Goal: Task Accomplishment & Management: Use online tool/utility

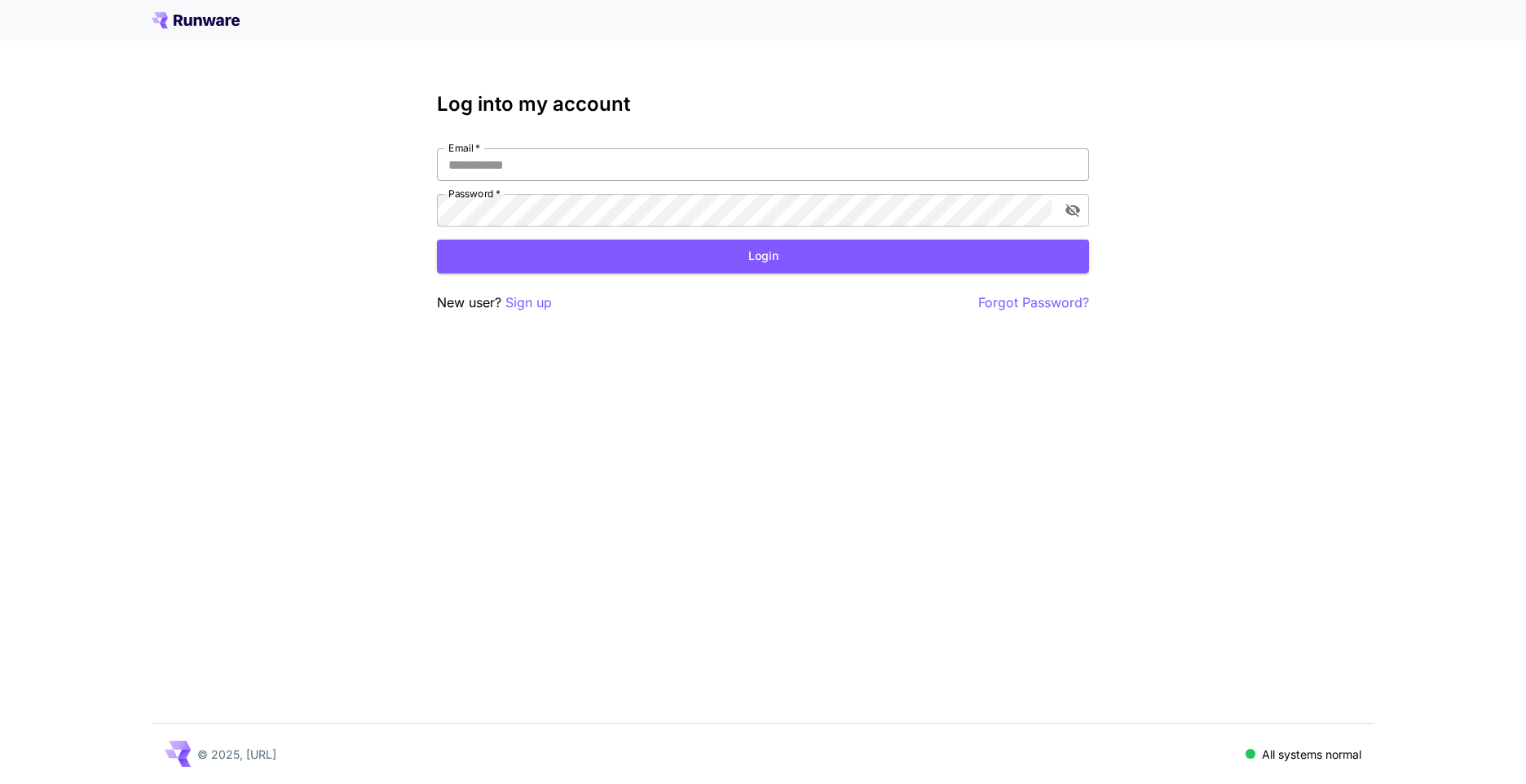
click at [493, 171] on input "Email   *" at bounding box center [763, 164] width 652 height 32
type input "**********"
click button "Login" at bounding box center [763, 256] width 652 height 33
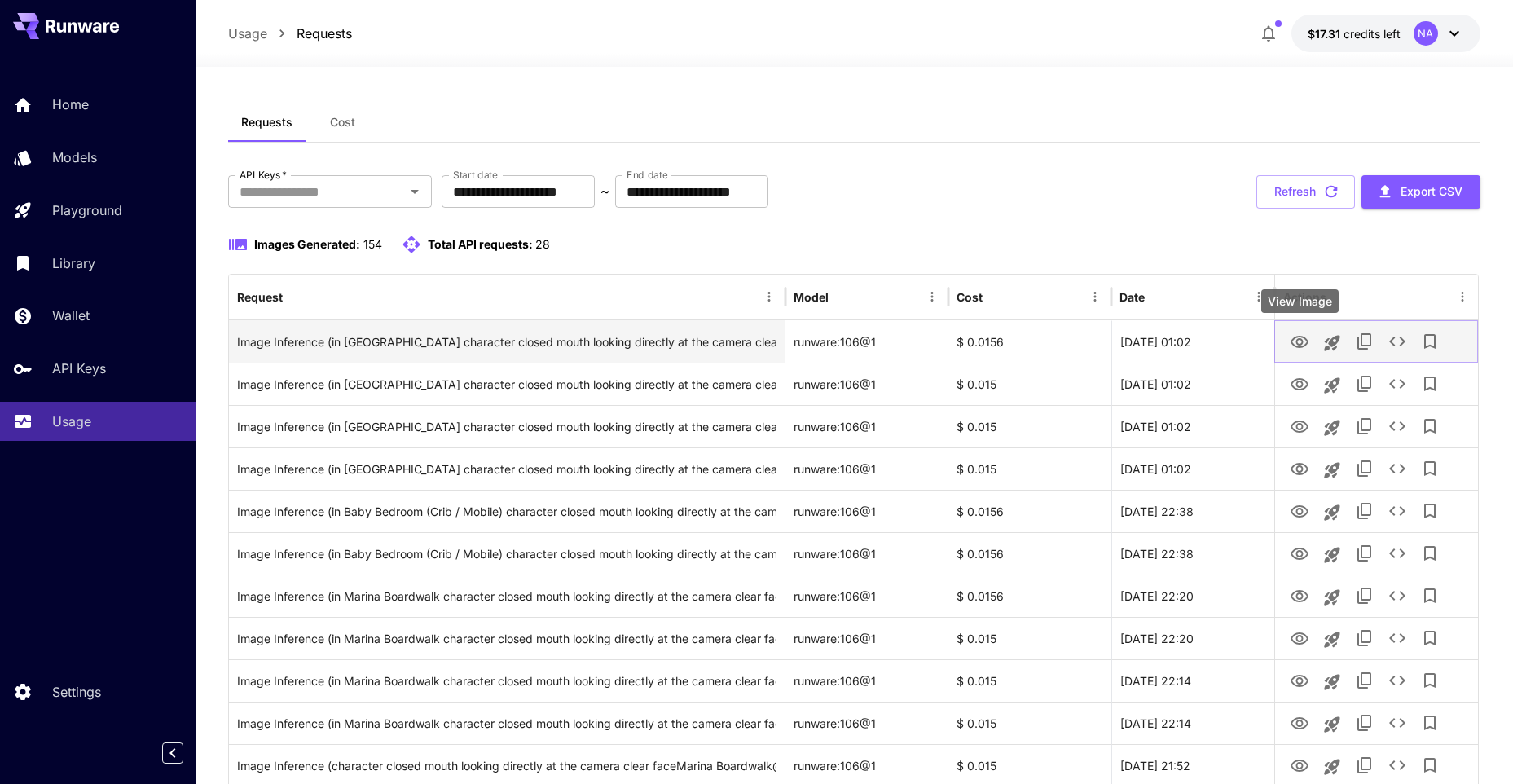
click at [1297, 338] on icon "View Image" at bounding box center [1299, 342] width 19 height 19
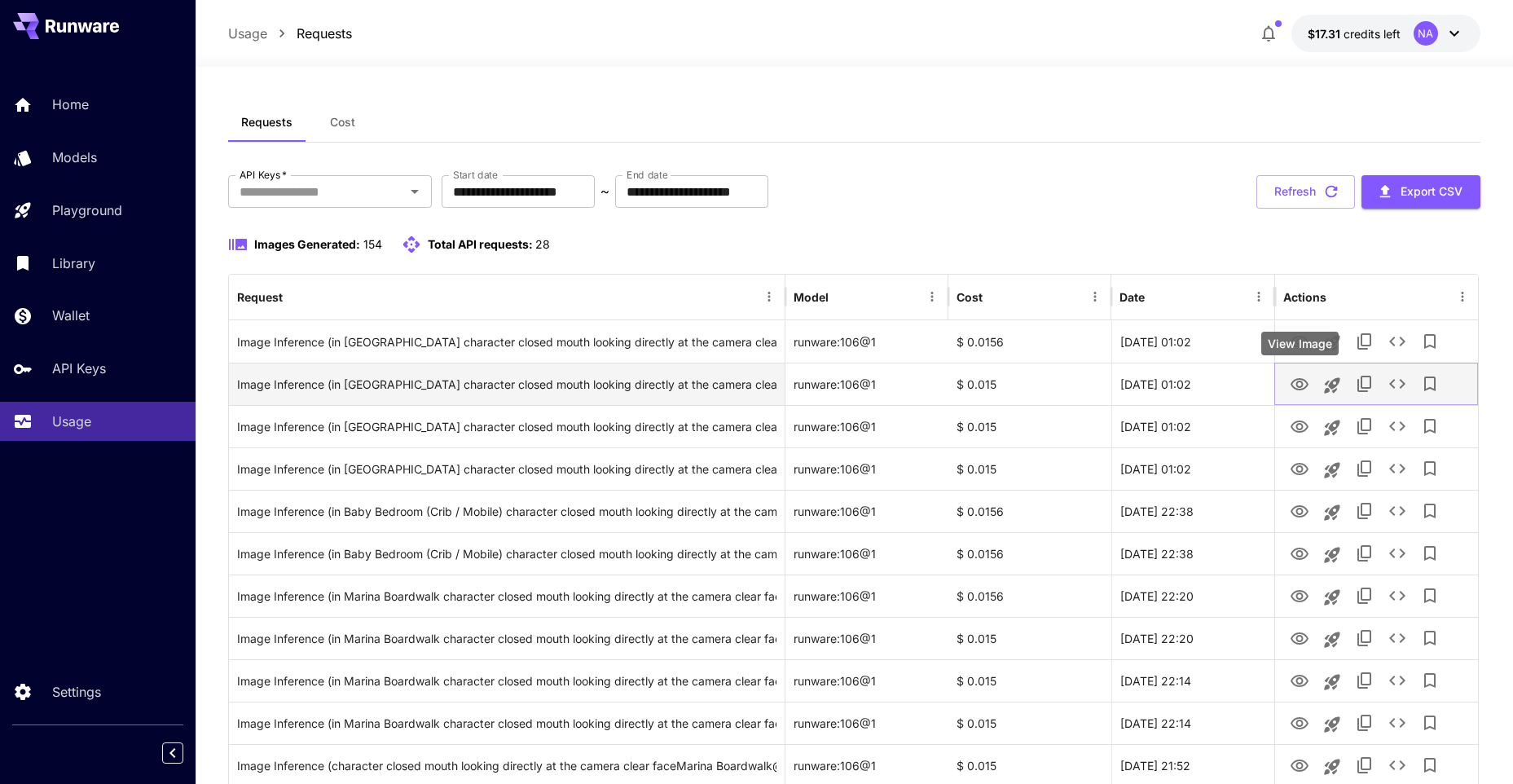
click at [1296, 389] on icon "View Image" at bounding box center [1299, 384] width 18 height 12
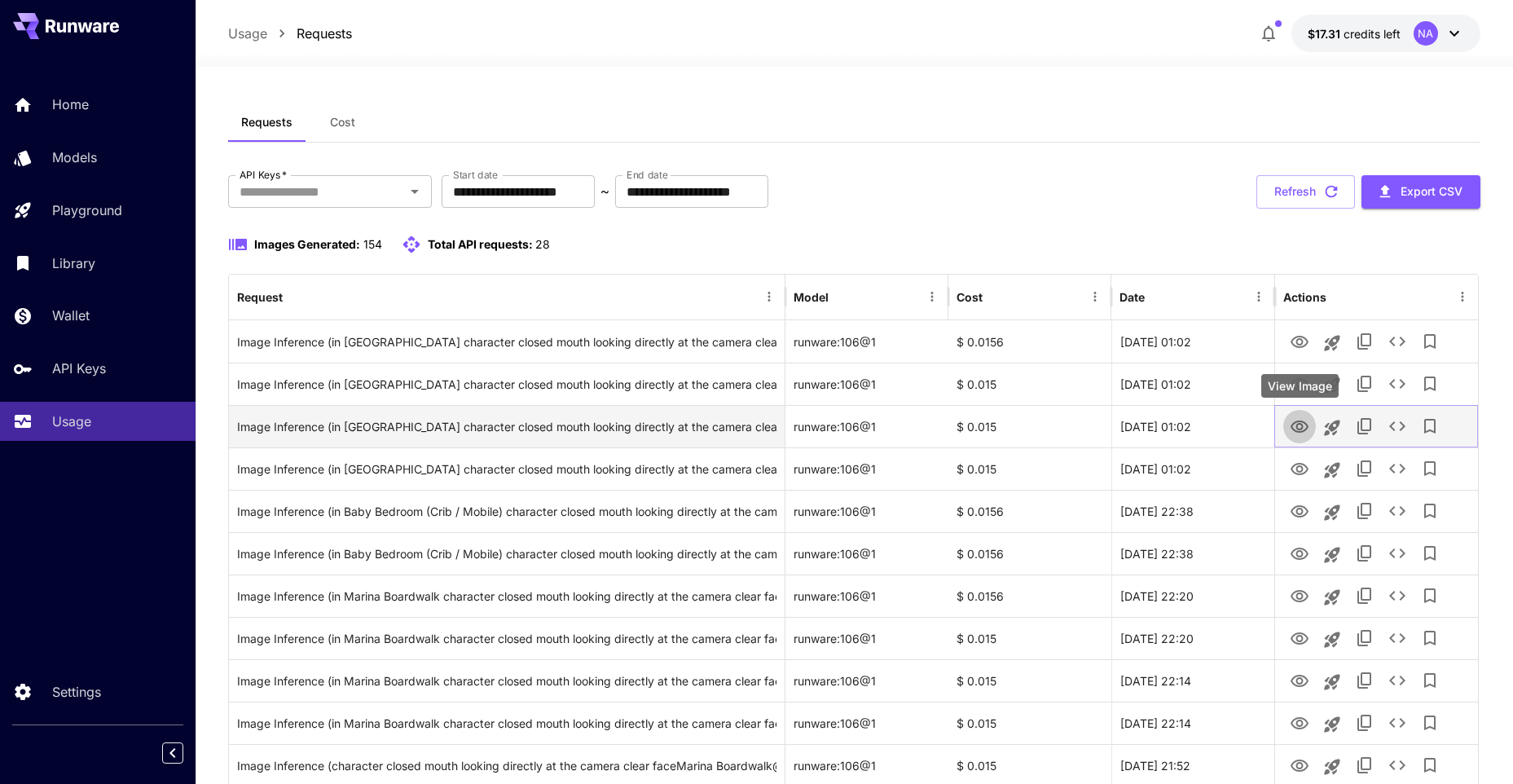
click at [1299, 428] on icon "View Image" at bounding box center [1299, 427] width 19 height 19
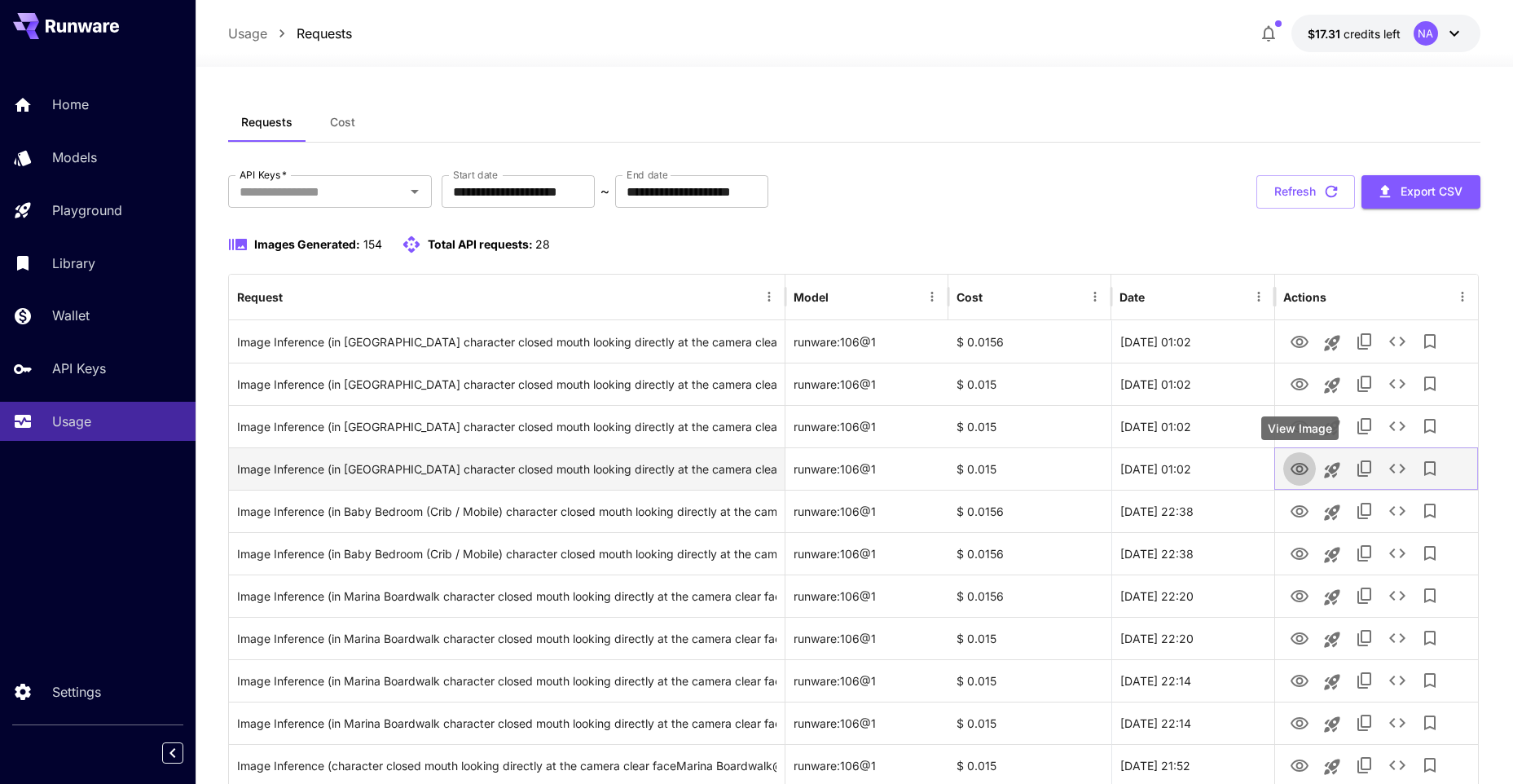
click at [1287, 471] on button "View Image" at bounding box center [1299, 468] width 32 height 33
click at [1303, 470] on icon "View Image" at bounding box center [1299, 469] width 19 height 19
click at [1297, 467] on icon "View Image" at bounding box center [1299, 469] width 18 height 12
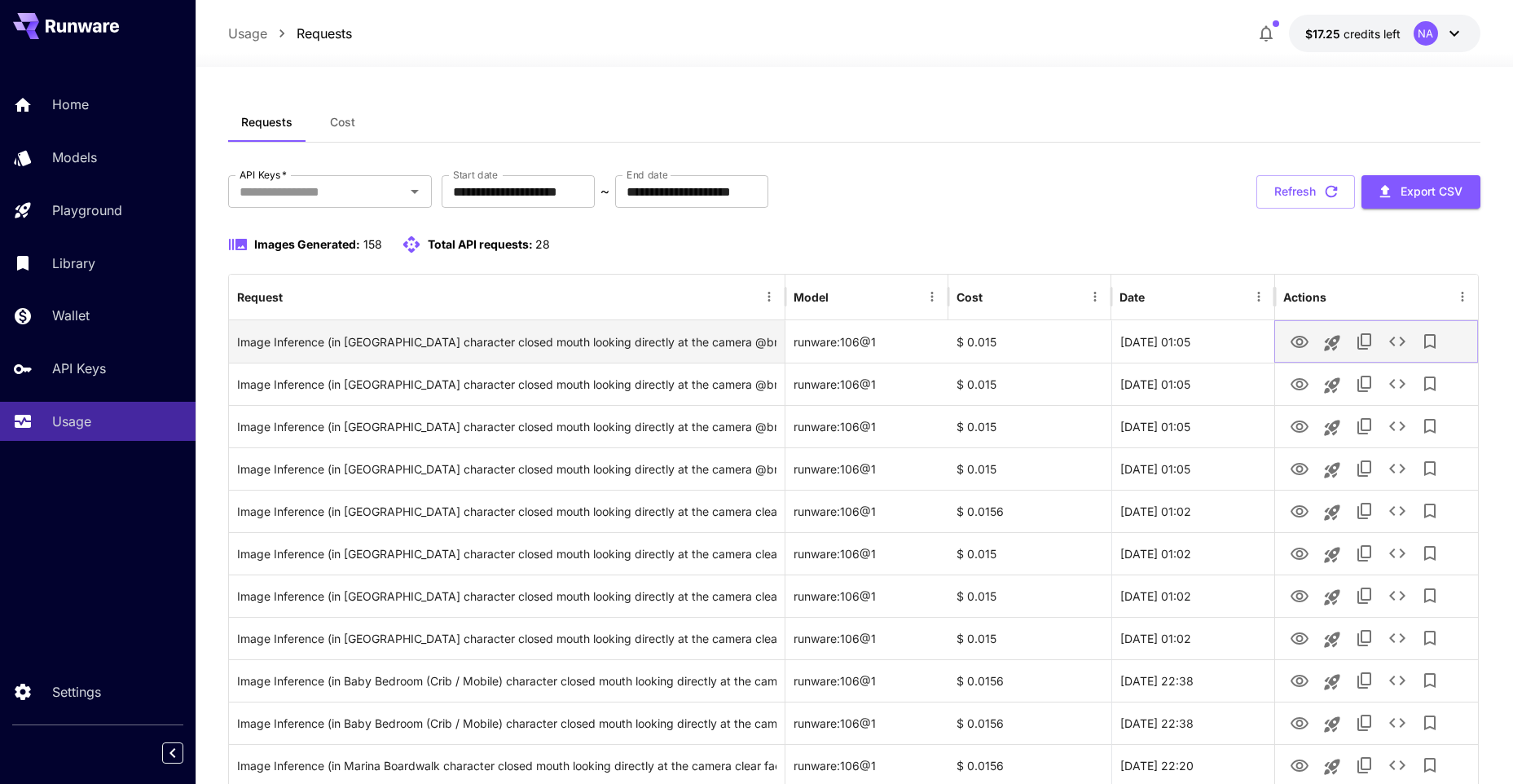
click at [1298, 345] on icon "View Image" at bounding box center [1299, 341] width 18 height 12
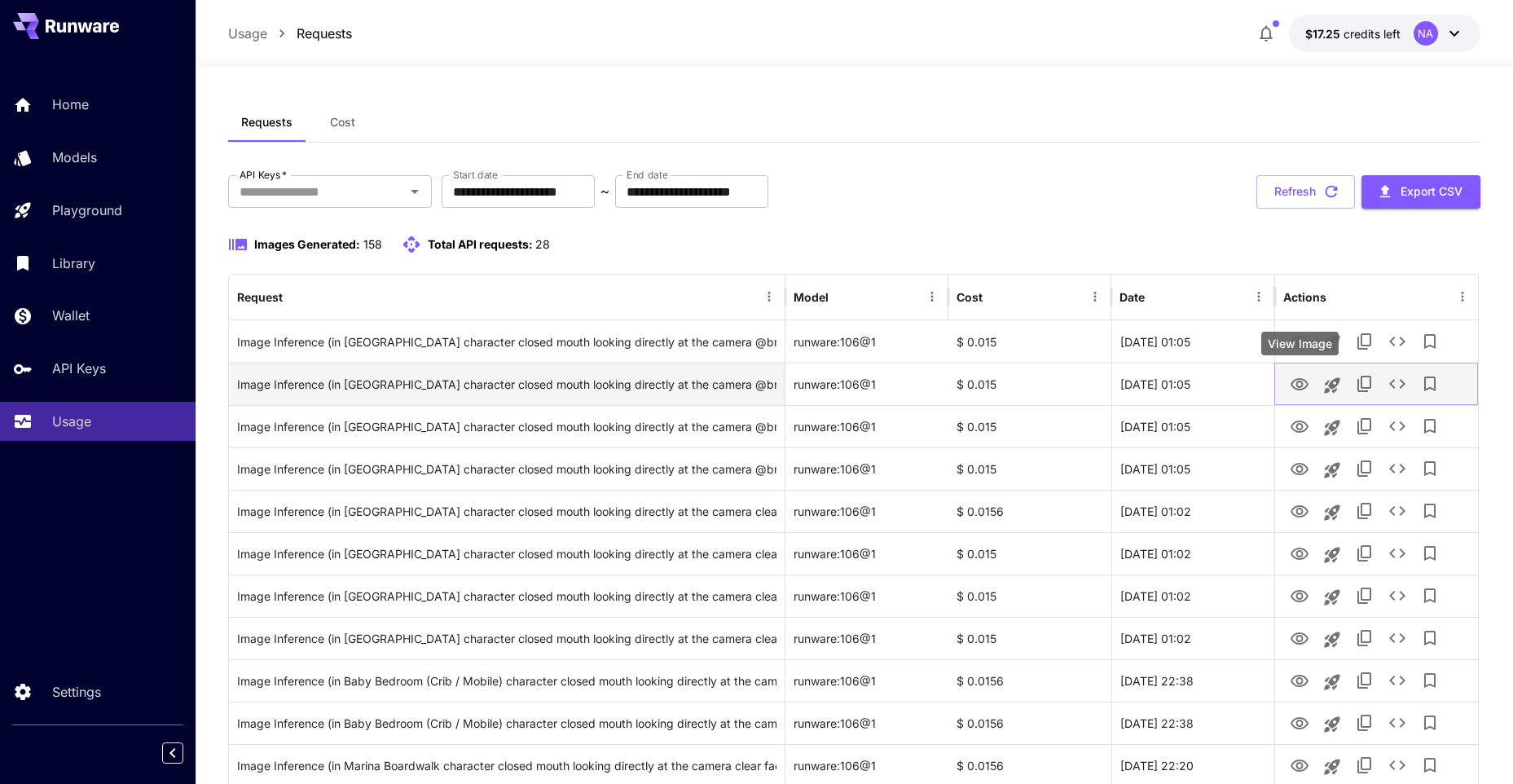
click at [1294, 386] on icon "View Image" at bounding box center [1299, 384] width 18 height 12
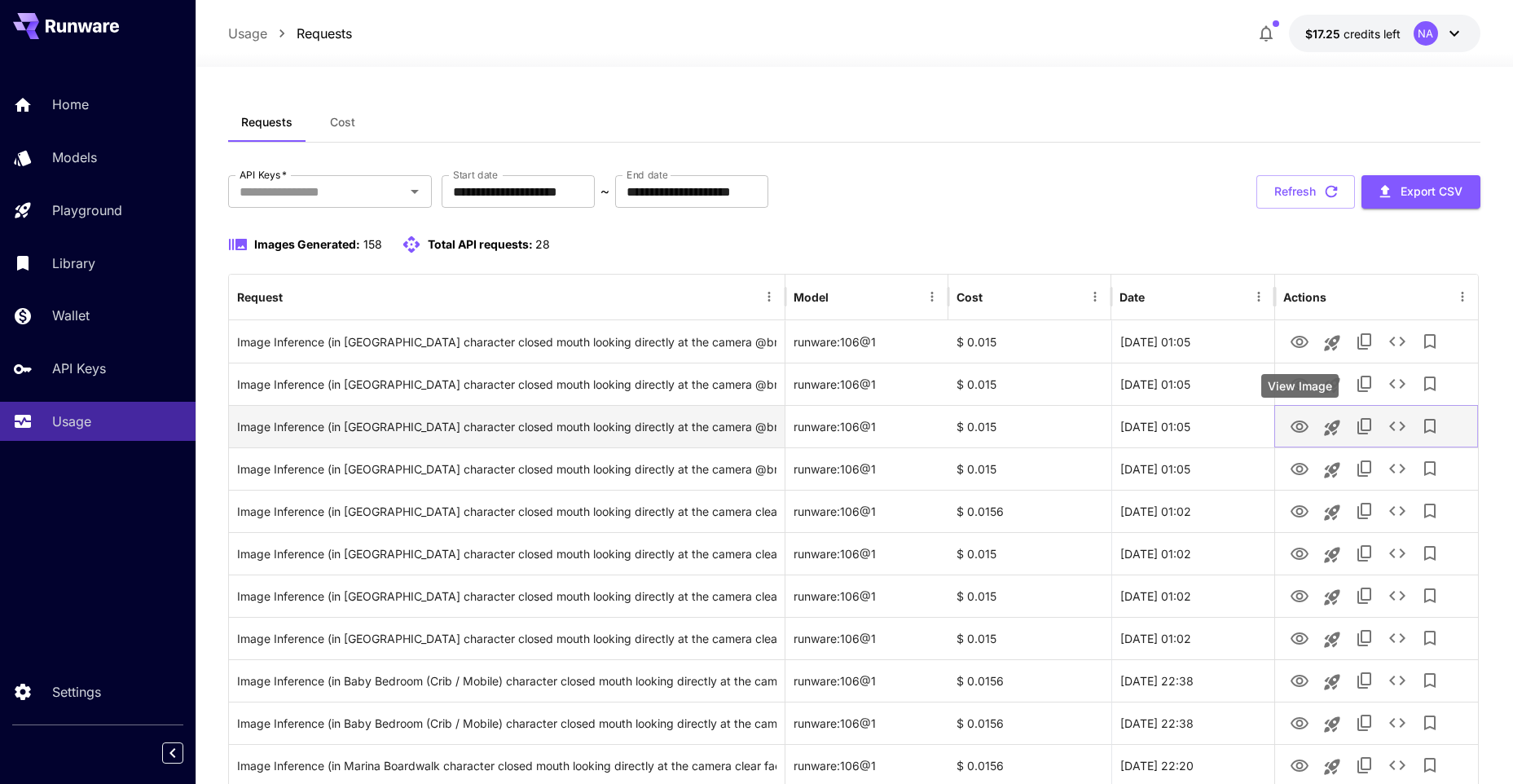
click at [1302, 423] on icon "View Image" at bounding box center [1299, 426] width 18 height 12
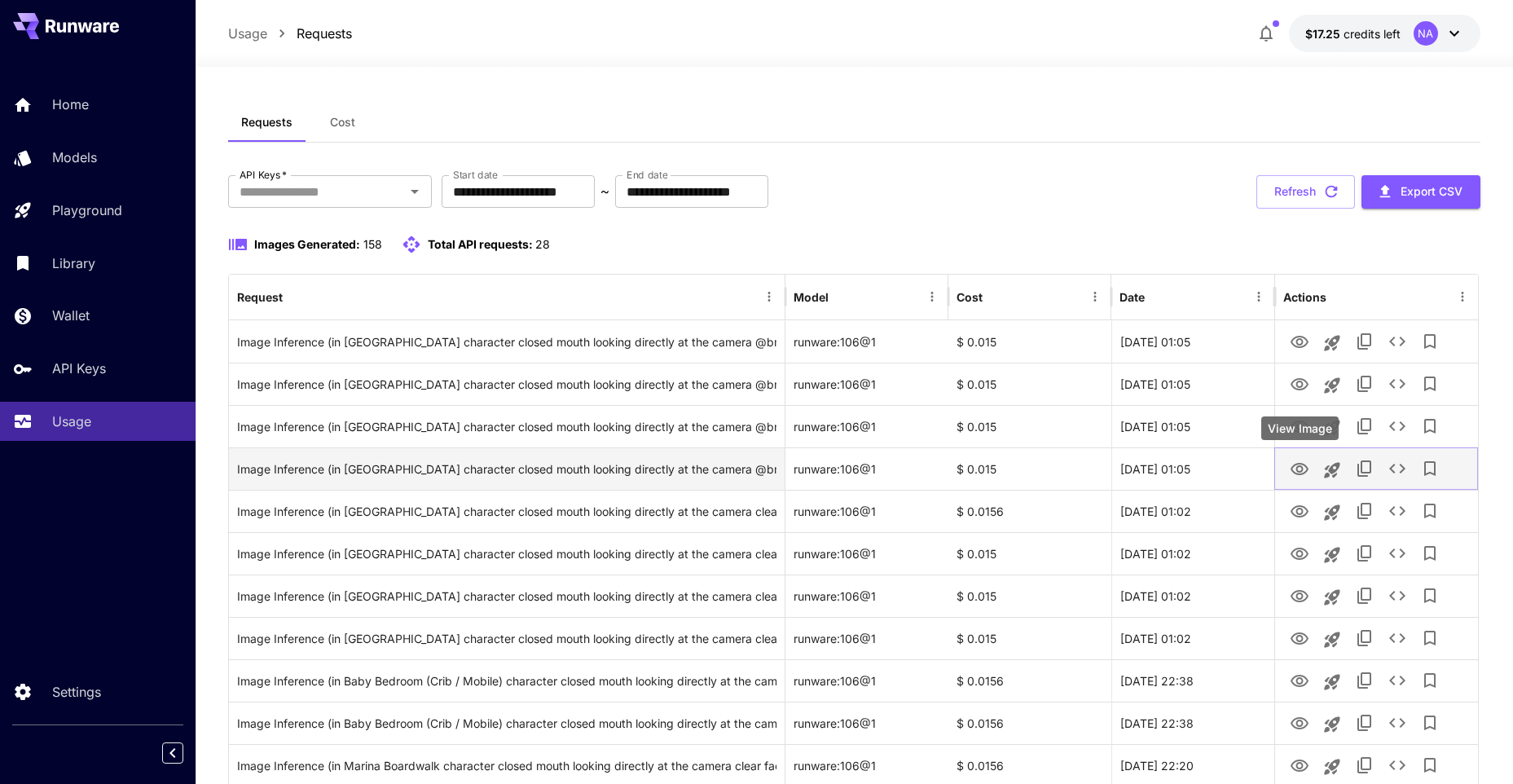
click at [1298, 464] on icon "View Image" at bounding box center [1299, 469] width 19 height 19
click at [1295, 468] on icon "View Image" at bounding box center [1299, 469] width 19 height 19
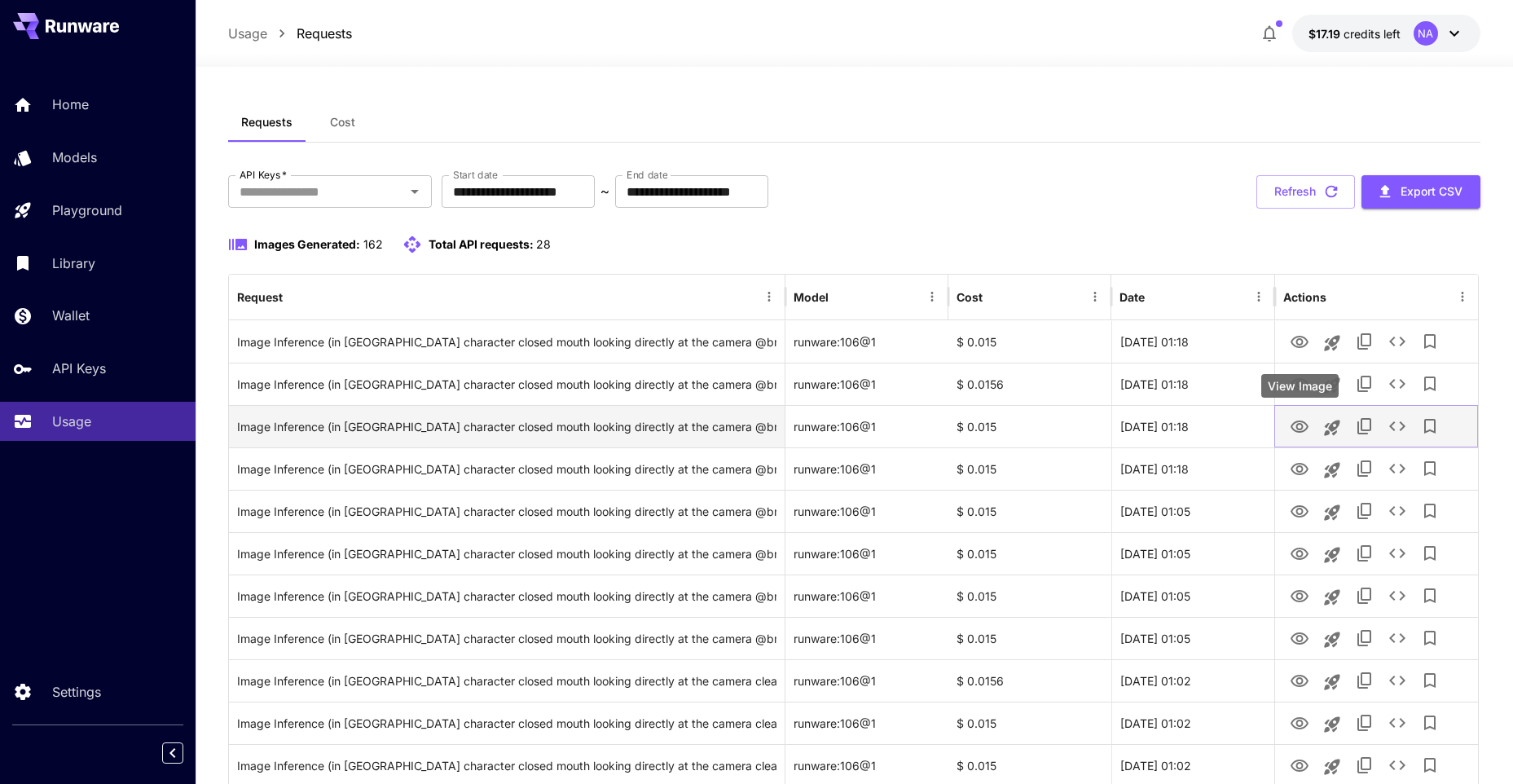
click at [1306, 423] on icon "View Image" at bounding box center [1299, 426] width 18 height 12
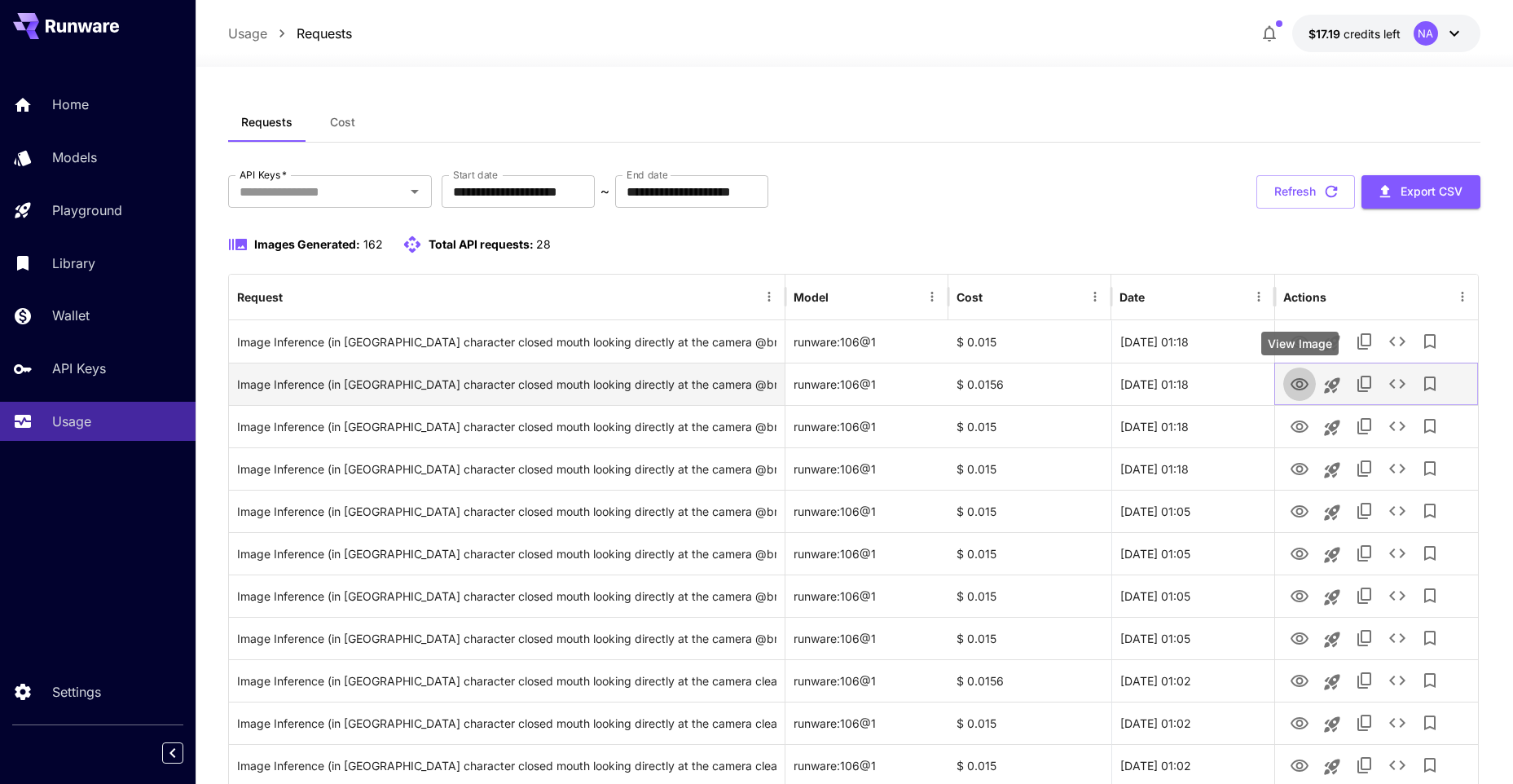
click at [1301, 381] on icon "View Image" at bounding box center [1299, 384] width 19 height 19
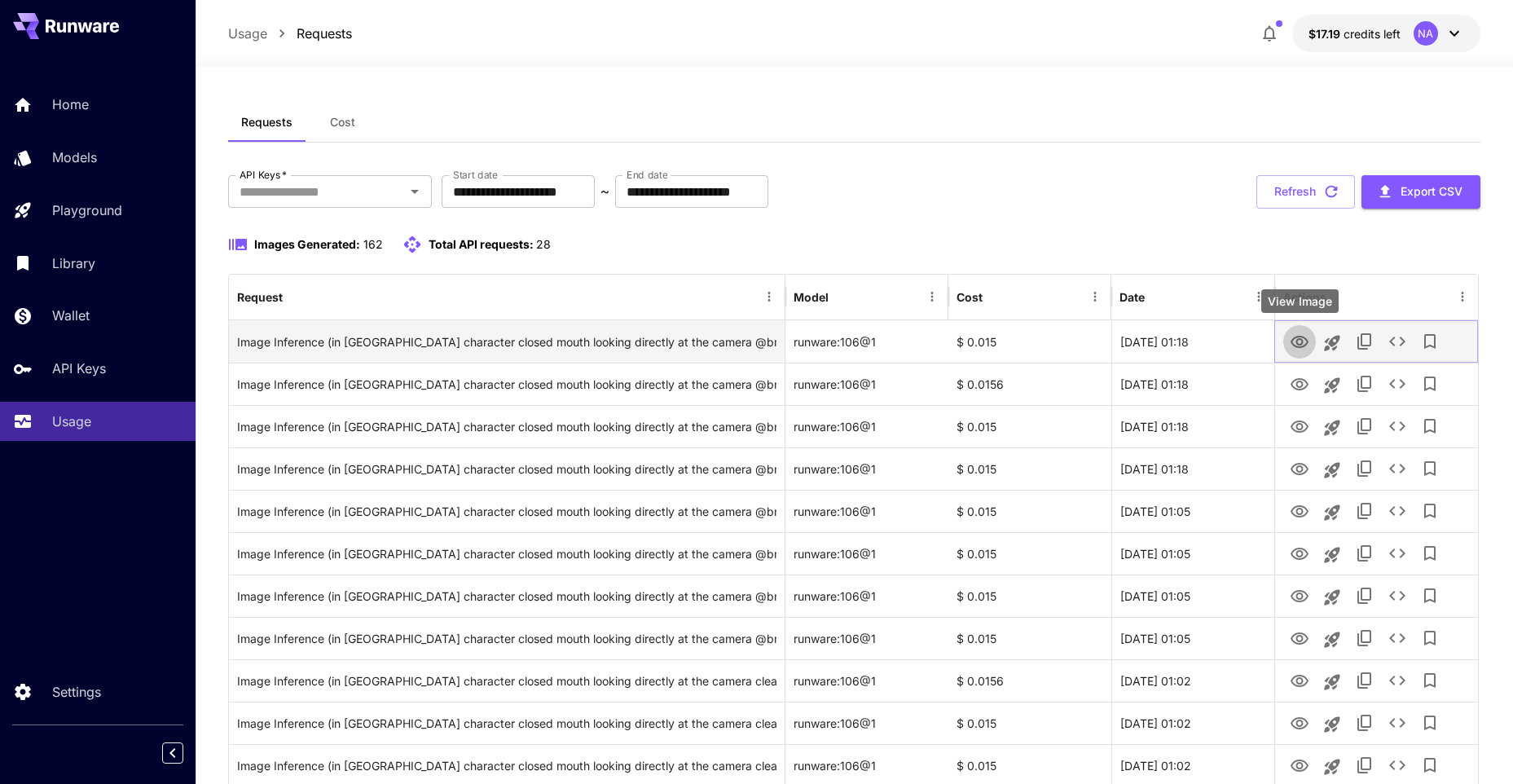
click at [1302, 343] on icon "View Image" at bounding box center [1299, 341] width 18 height 12
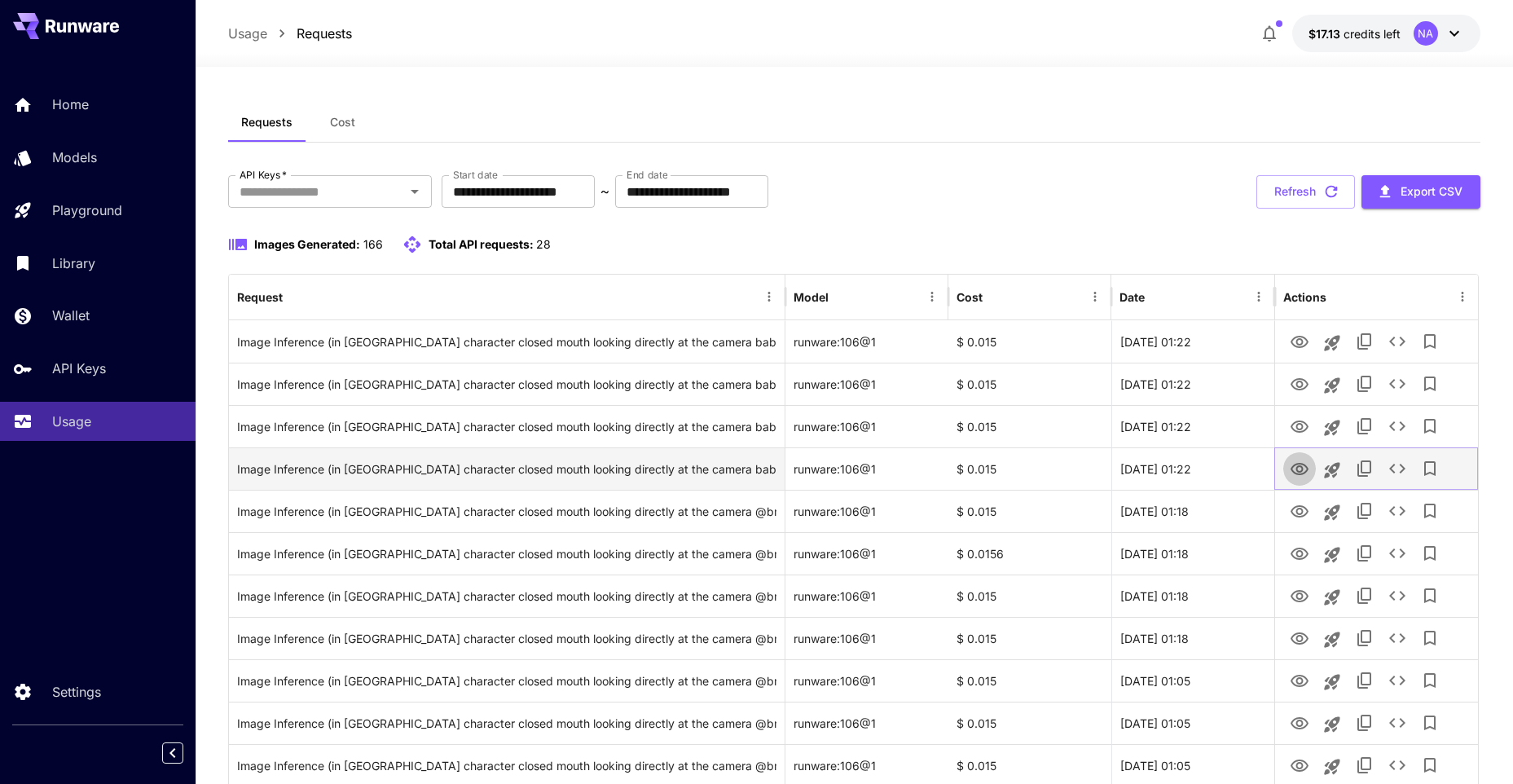
click at [1294, 467] on icon "View Image" at bounding box center [1299, 469] width 19 height 19
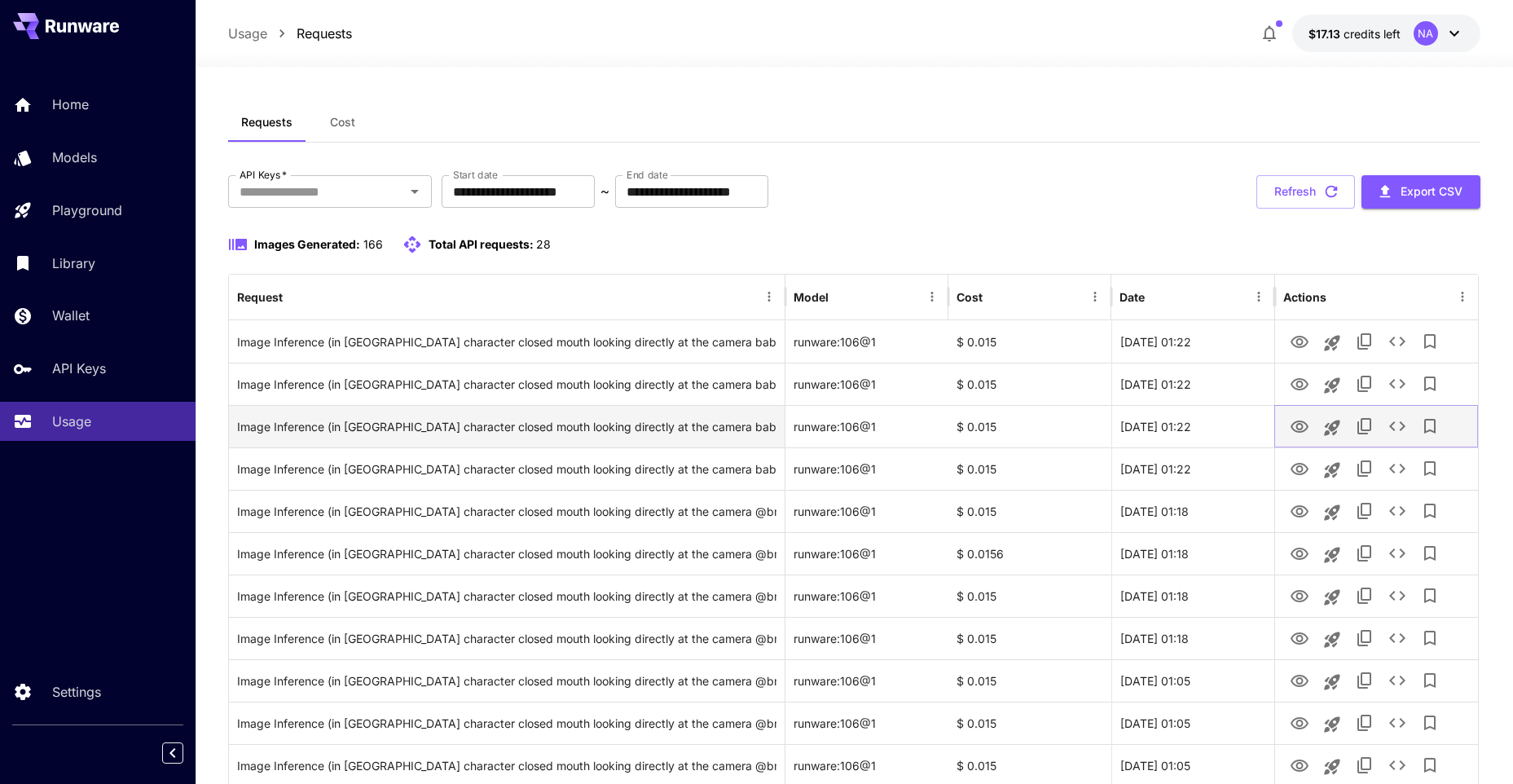
click at [1296, 424] on icon "View Image" at bounding box center [1299, 427] width 19 height 19
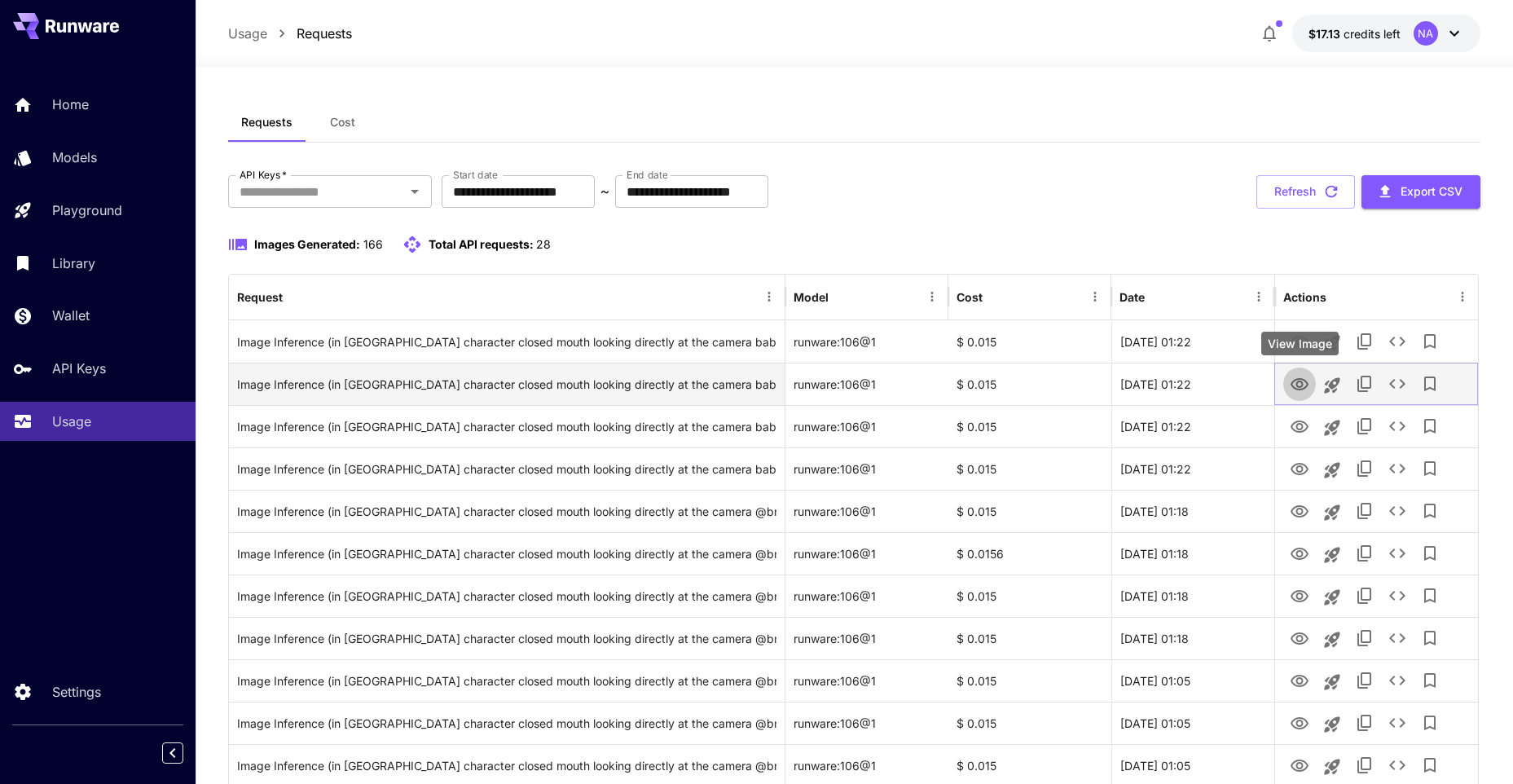
click at [1290, 384] on icon "View Image" at bounding box center [1299, 384] width 19 height 19
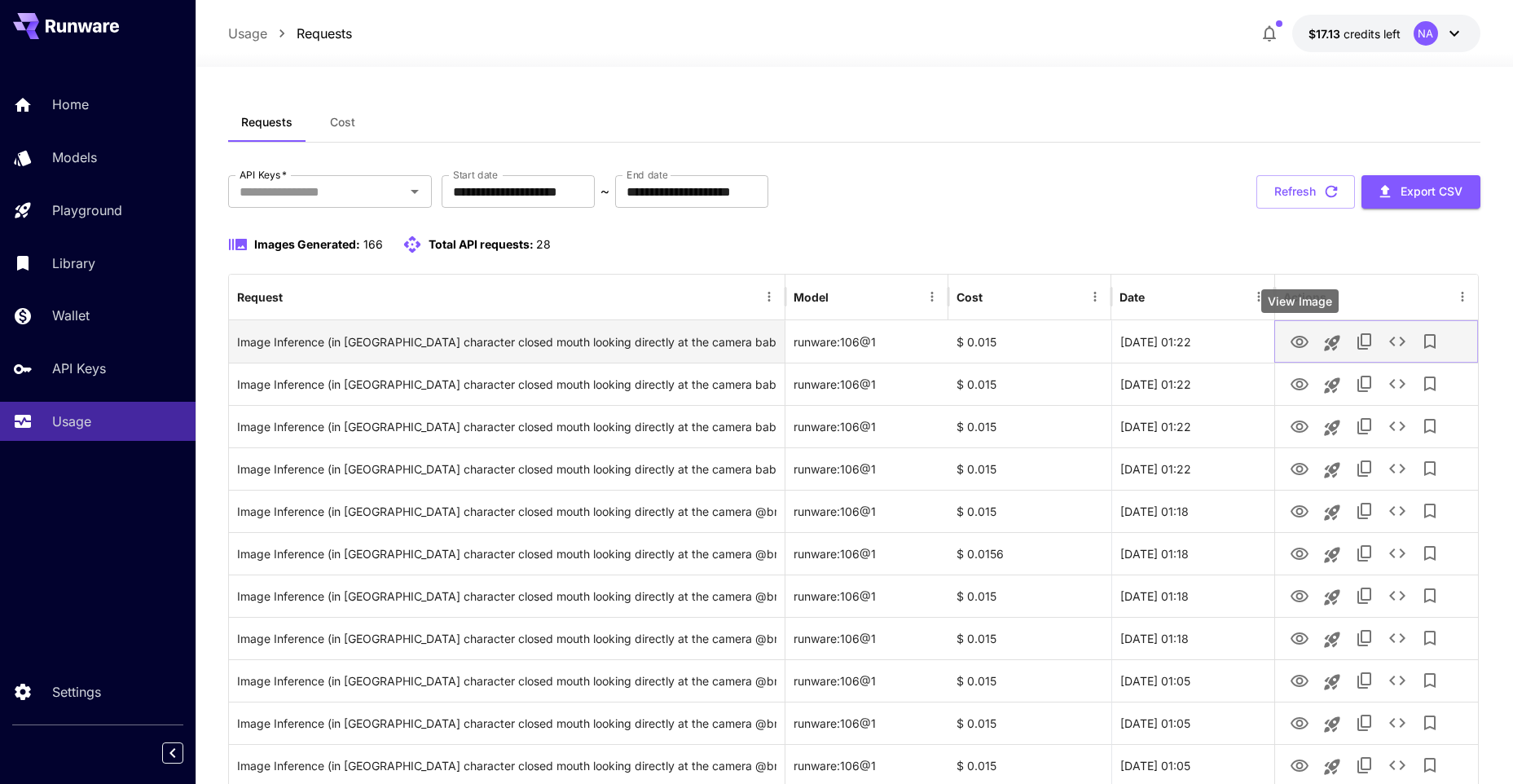
click at [1296, 343] on icon "View Image" at bounding box center [1299, 342] width 19 height 19
click at [1292, 345] on icon "View Image" at bounding box center [1299, 342] width 19 height 19
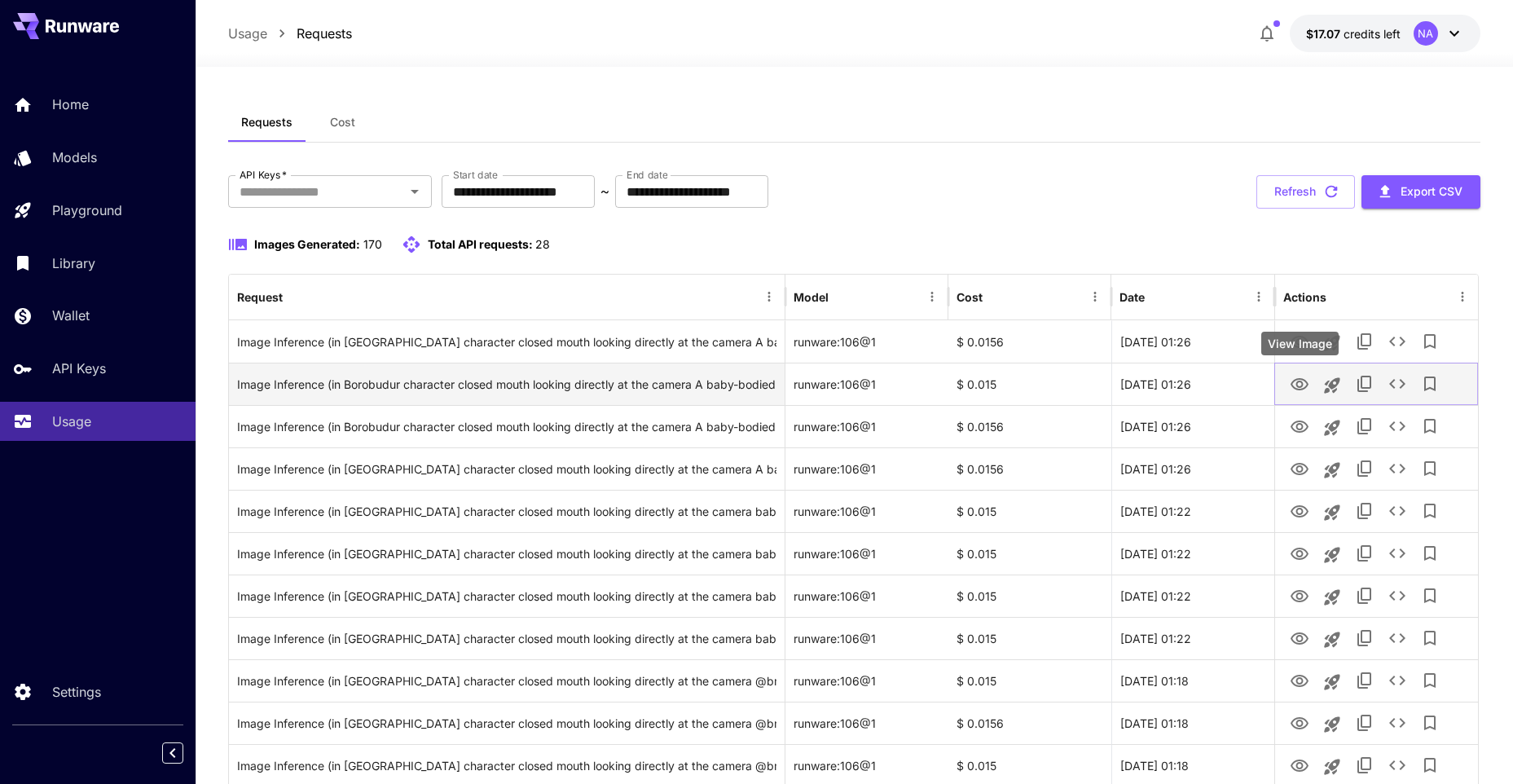
click at [1303, 376] on icon "View Image" at bounding box center [1299, 384] width 19 height 19
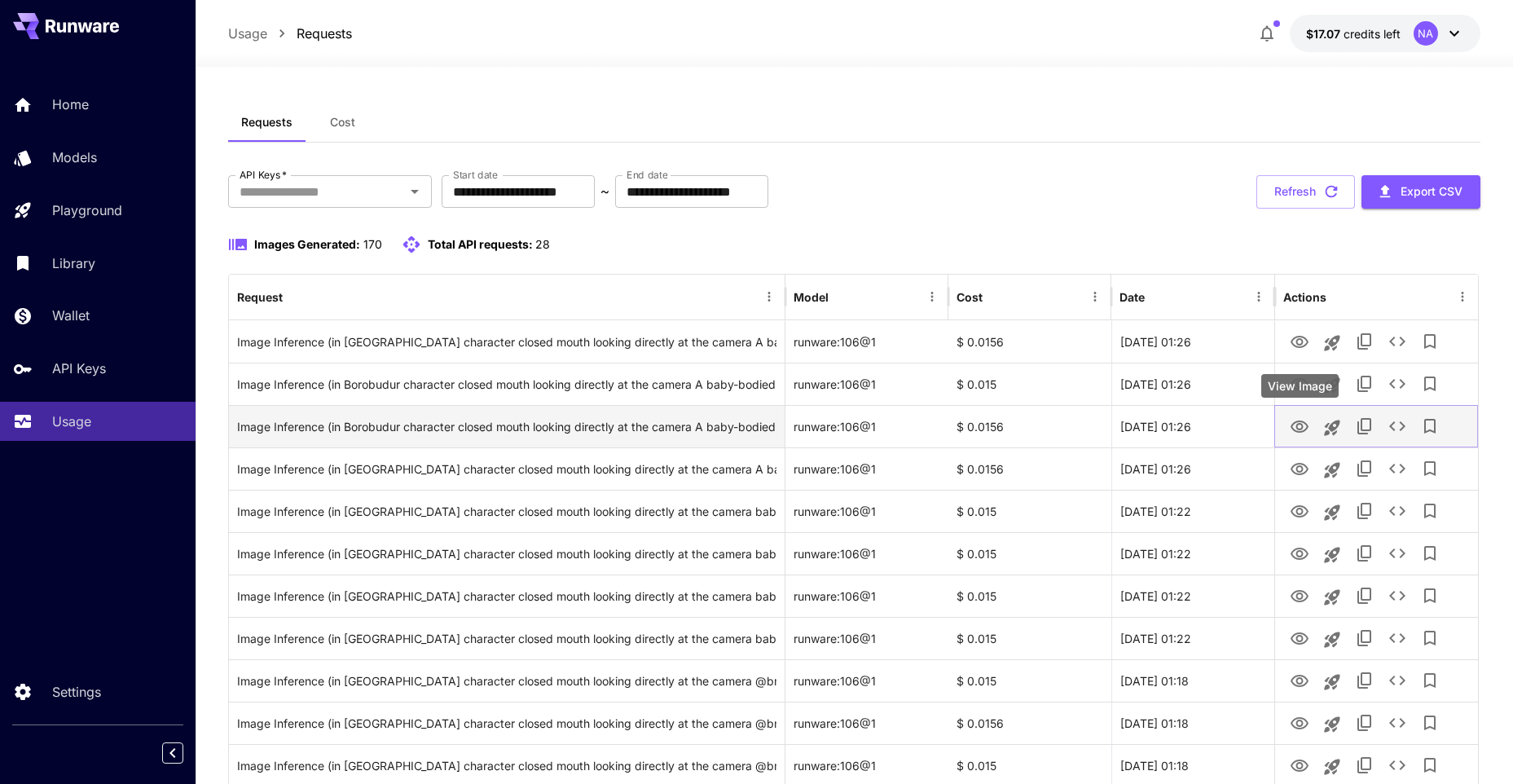
click at [1295, 424] on icon "View Image" at bounding box center [1299, 427] width 19 height 19
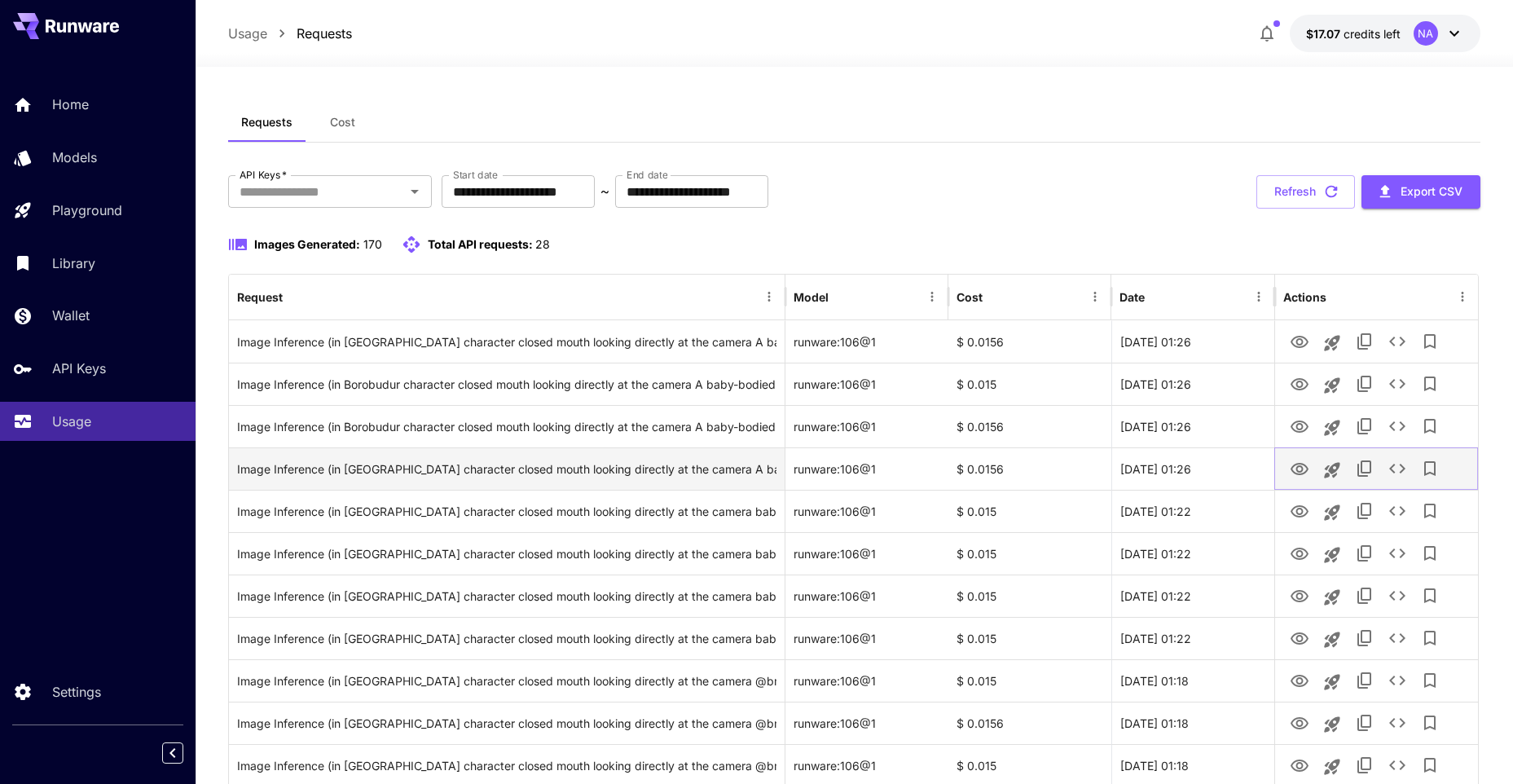
click at [1294, 467] on icon "View Image" at bounding box center [1299, 469] width 19 height 19
